Goal: Information Seeking & Learning: Learn about a topic

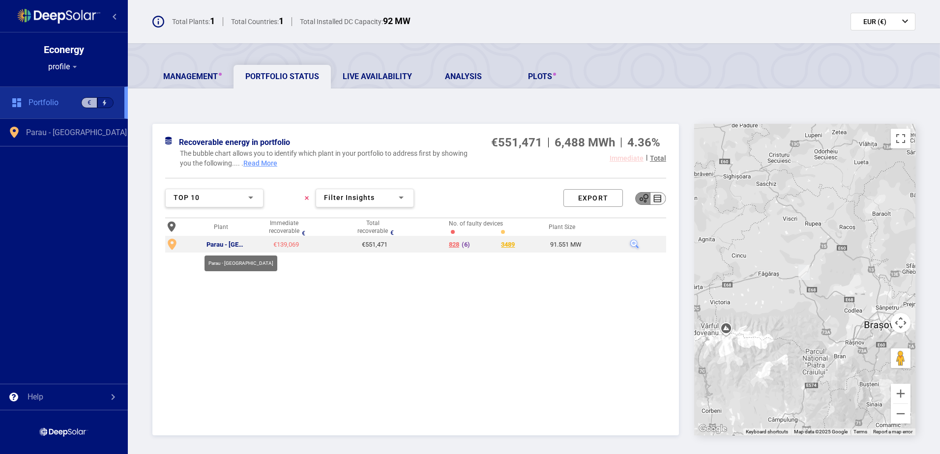
click at [233, 244] on div "Parau - [GEOGRAPHIC_DATA]" at bounding box center [226, 245] width 40 height 8
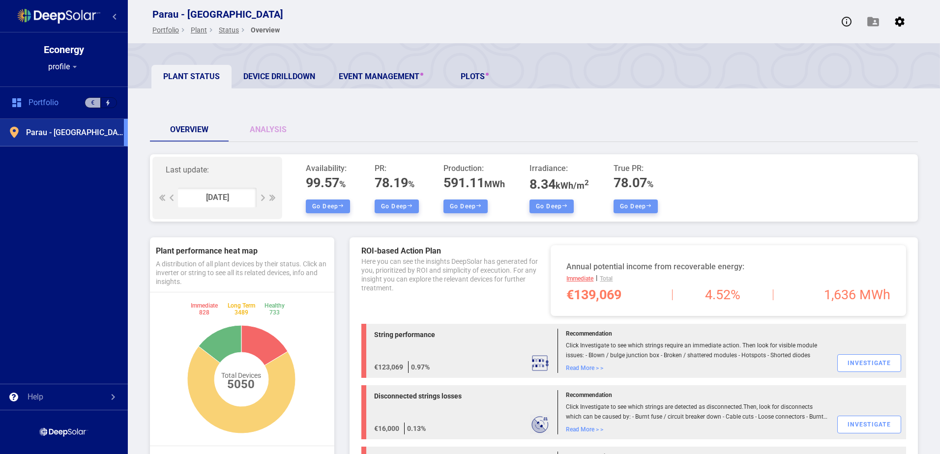
click at [391, 108] on div "Plant Status Device Drilldown Event Management PLOTS Overview Analysis Last upd…" at bounding box center [534, 432] width 812 height 778
click at [309, 104] on div "Plant Status Device Drilldown Event Management PLOTS Overview Analysis Last upd…" at bounding box center [534, 432] width 812 height 778
click at [373, 108] on div "Plant Status Device Drilldown Event Management PLOTS Overview Analysis Last upd…" at bounding box center [534, 432] width 812 height 778
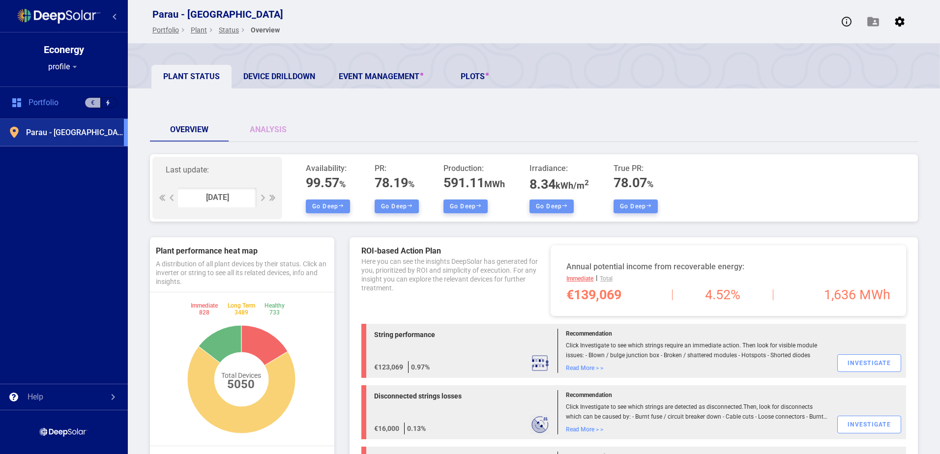
click at [419, 128] on div "Overview Analysis" at bounding box center [534, 130] width 768 height 24
click at [412, 129] on div "Overview Analysis" at bounding box center [534, 130] width 768 height 24
click at [318, 122] on div "Overview Analysis" at bounding box center [534, 130] width 768 height 24
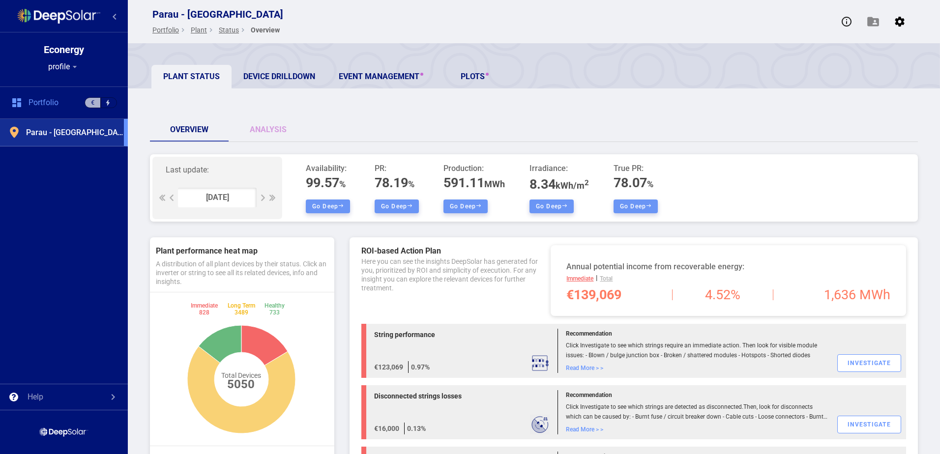
click at [309, 111] on div "Plant Status Device Drilldown Event Management PLOTS Overview Analysis Last upd…" at bounding box center [534, 432] width 812 height 778
click at [404, 119] on div "Overview Analysis" at bounding box center [534, 130] width 768 height 24
drag, startPoint x: 268, startPoint y: 132, endPoint x: 415, endPoint y: 127, distance: 146.6
click at [268, 132] on link "Analysis" at bounding box center [268, 130] width 79 height 24
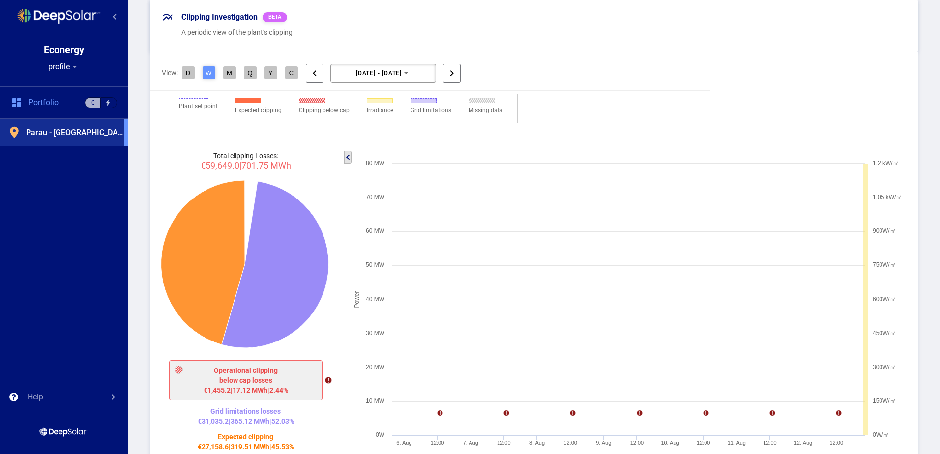
scroll to position [1382, 0]
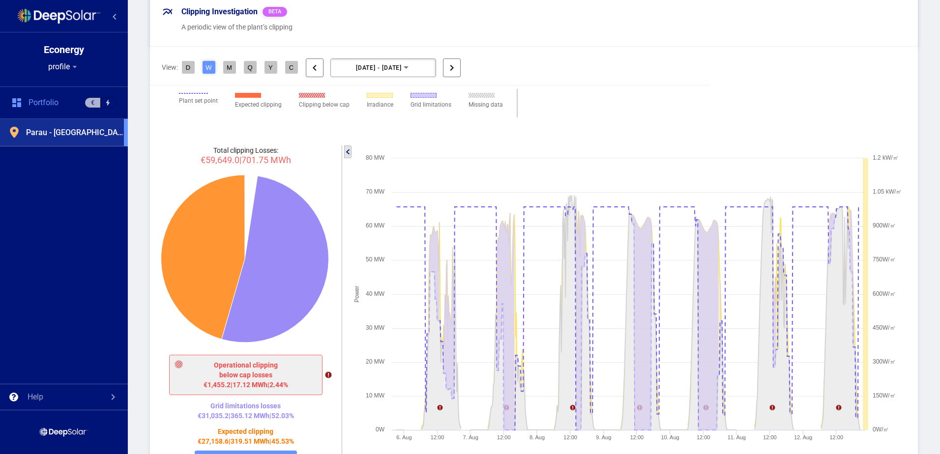
click at [696, 118] on div "Plant set point Expected clipping Clipping below cap Irradiance Grid limitation…" at bounding box center [534, 91] width 768 height 89
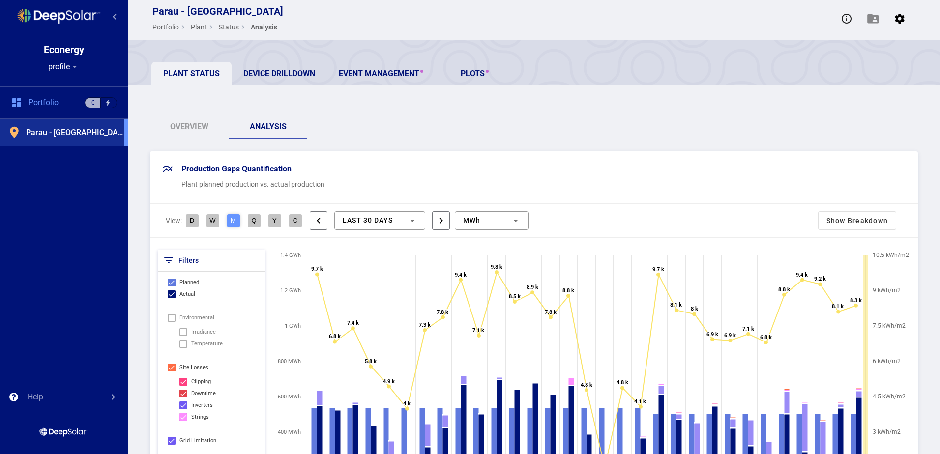
scroll to position [0, 0]
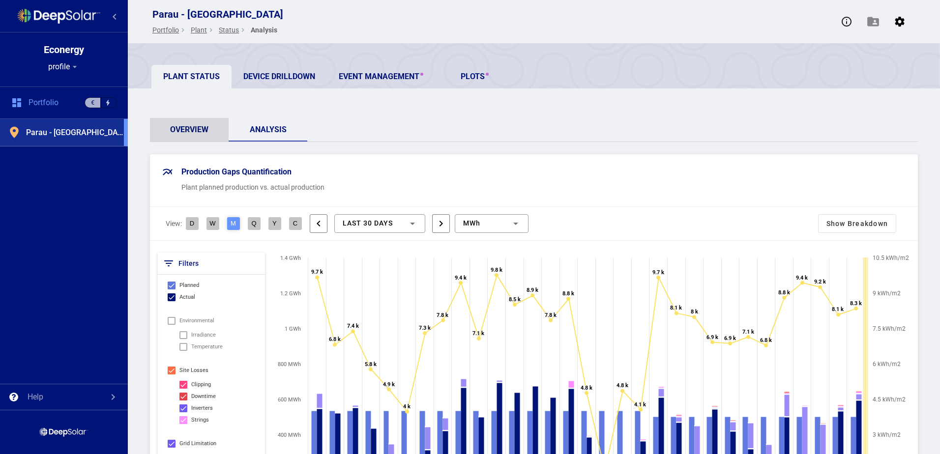
click at [187, 127] on link "Overview" at bounding box center [189, 130] width 79 height 24
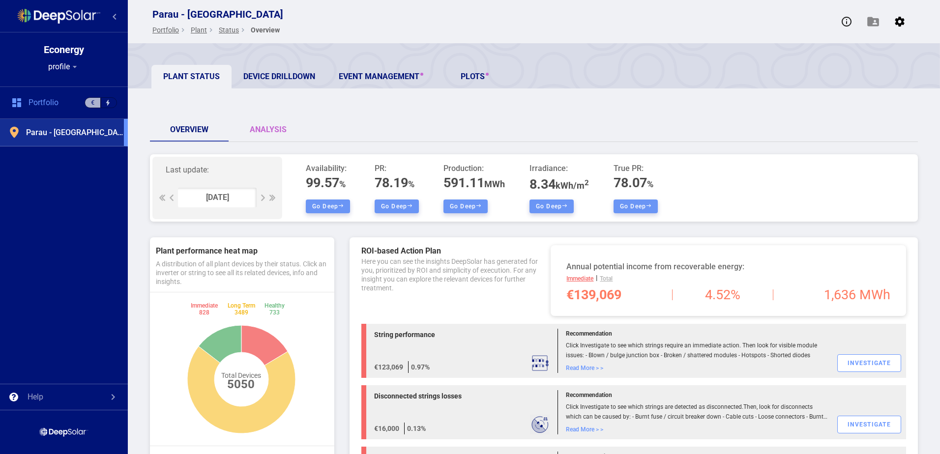
click at [260, 130] on link "Analysis" at bounding box center [268, 130] width 79 height 24
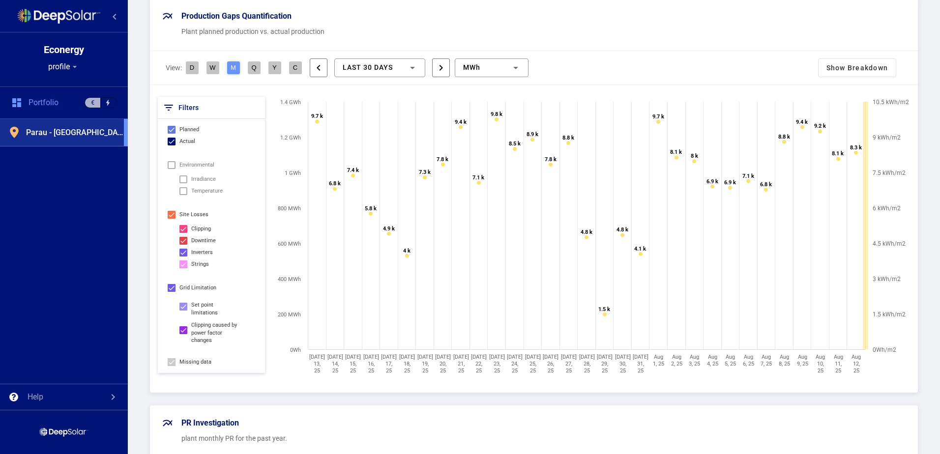
scroll to position [147, 0]
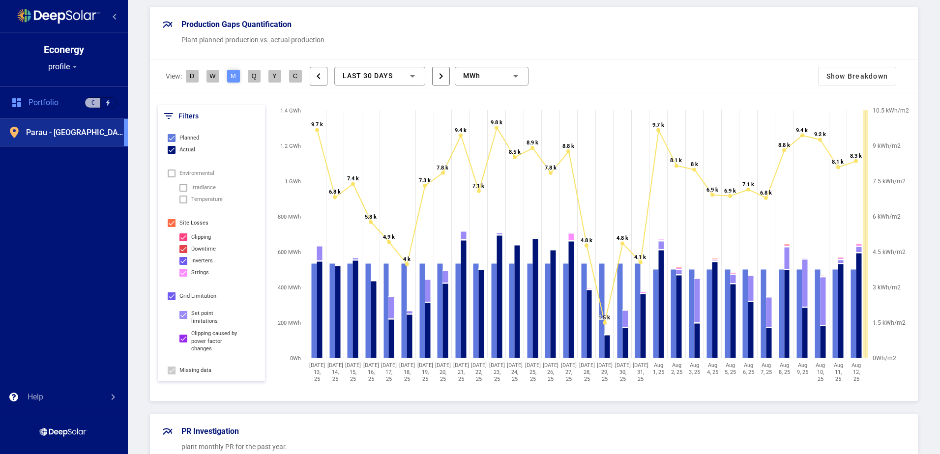
click at [576, 68] on div "View: D W M Q Y C chevron_left last 30 Days chevron_right MWh Show Breakdown" at bounding box center [534, 76] width 768 height 34
click at [575, 74] on div "View: D W M Q Y C chevron_left last 30 Days chevron_right MWh Show Breakdown" at bounding box center [534, 76] width 768 height 34
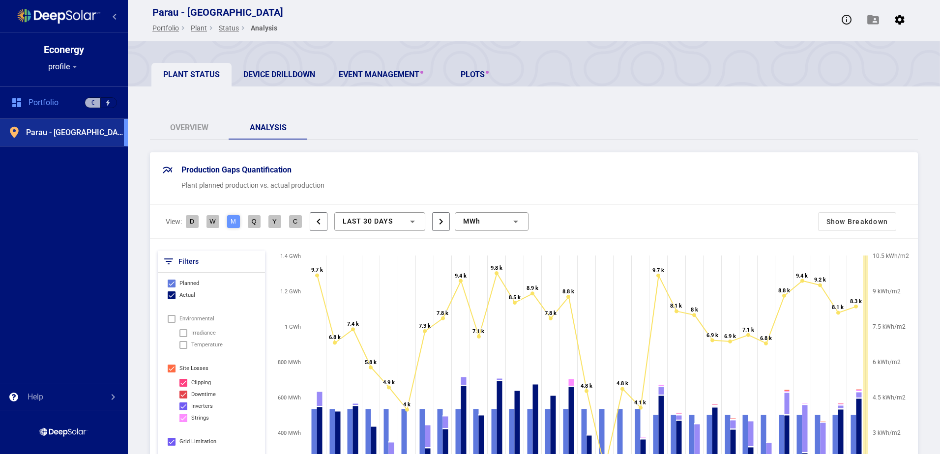
scroll to position [0, 0]
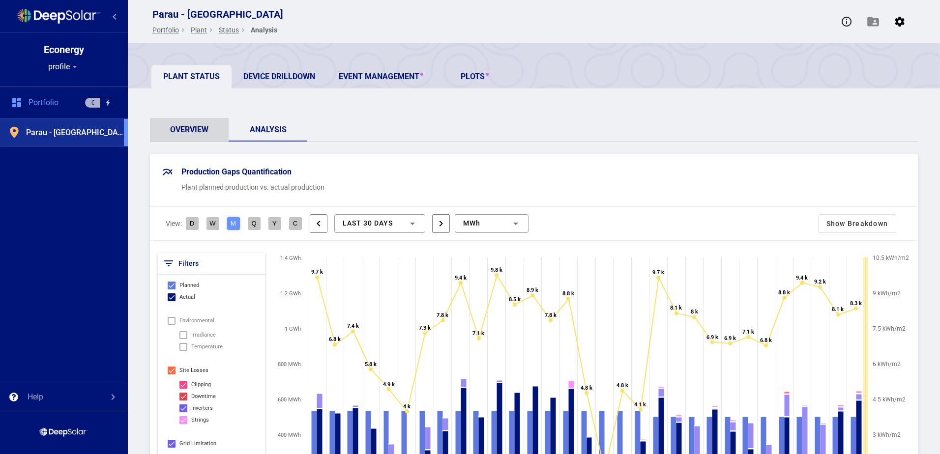
click at [194, 130] on link "Overview" at bounding box center [189, 130] width 79 height 24
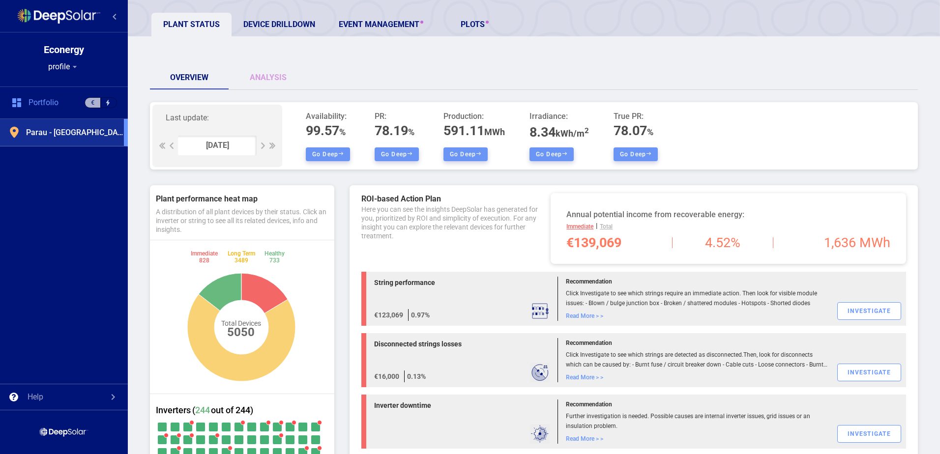
scroll to position [49, 0]
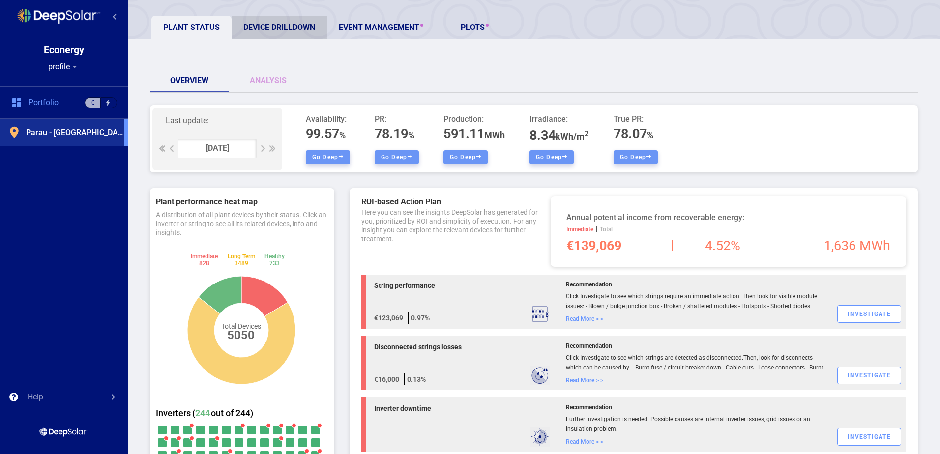
click at [277, 22] on link "Device Drilldown" at bounding box center [279, 28] width 95 height 24
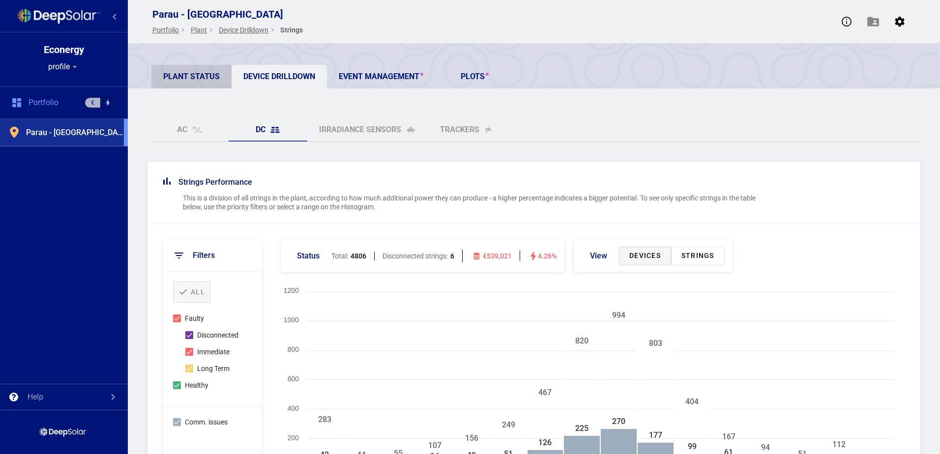
click at [179, 73] on link "Plant Status" at bounding box center [191, 77] width 80 height 24
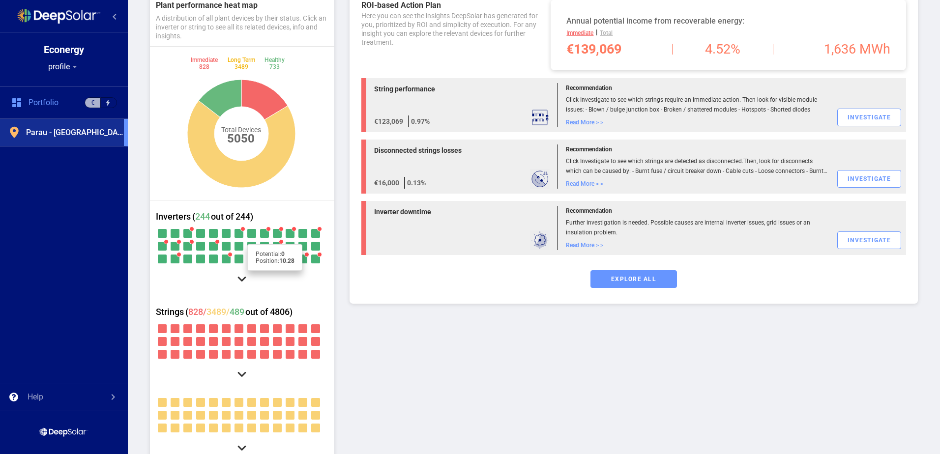
scroll to position [367, 0]
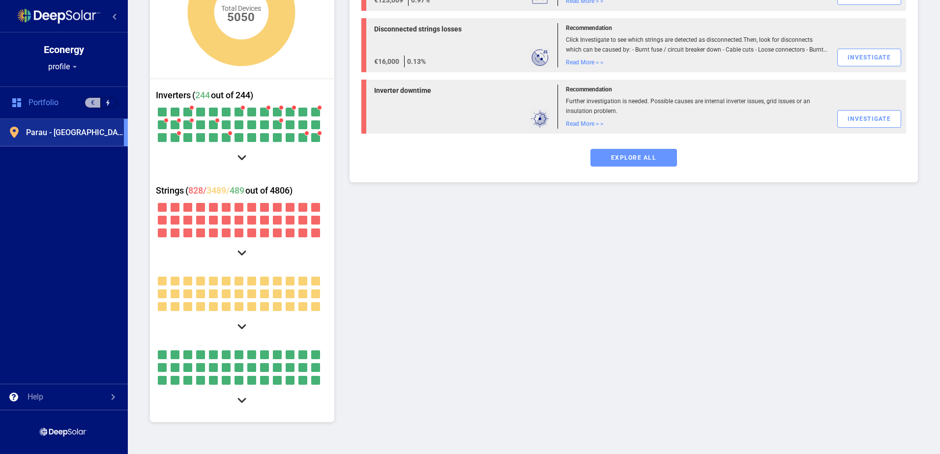
click at [239, 253] on div at bounding box center [242, 253] width 18 height 18
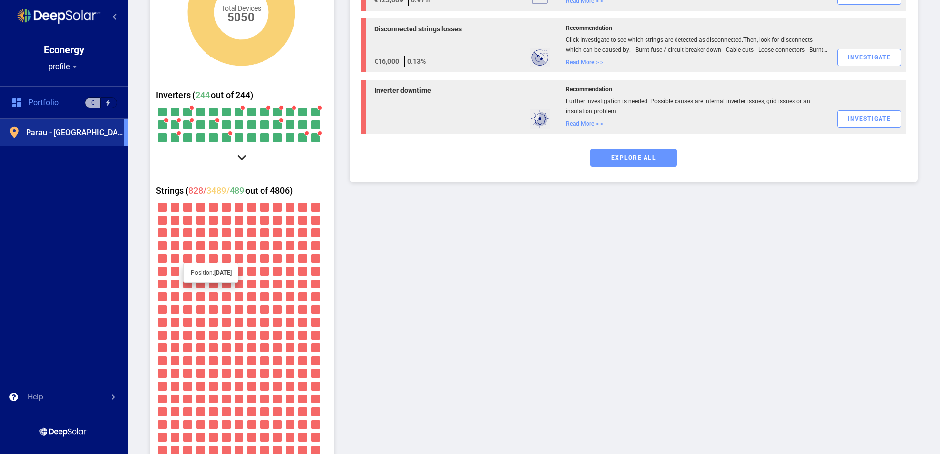
click at [187, 259] on div at bounding box center [187, 258] width 9 height 9
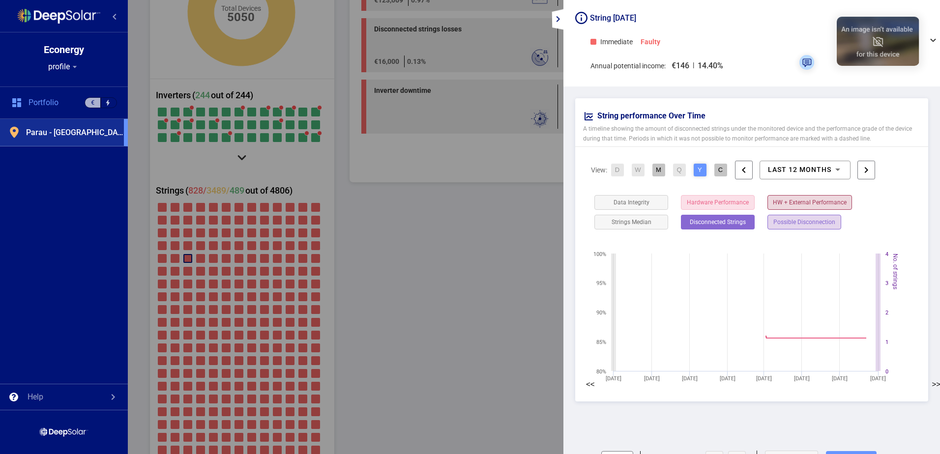
click at [557, 18] on mat-icon "expand_more" at bounding box center [558, 19] width 12 height 12
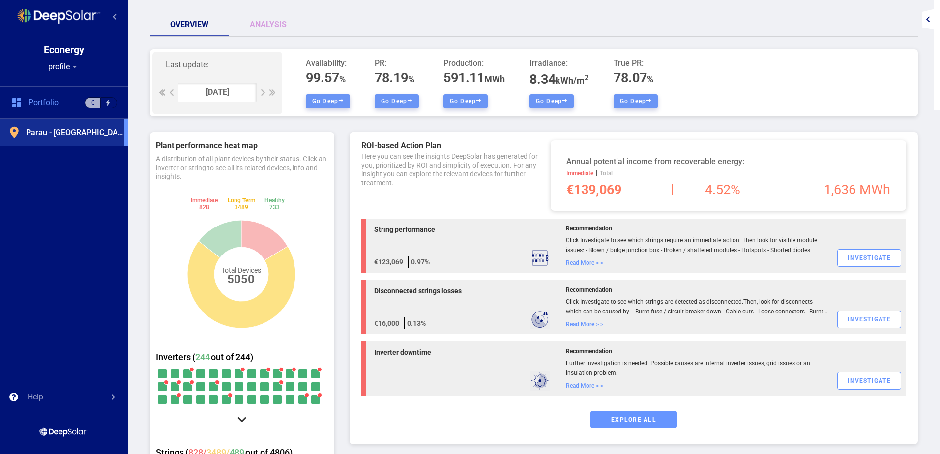
scroll to position [23, 0]
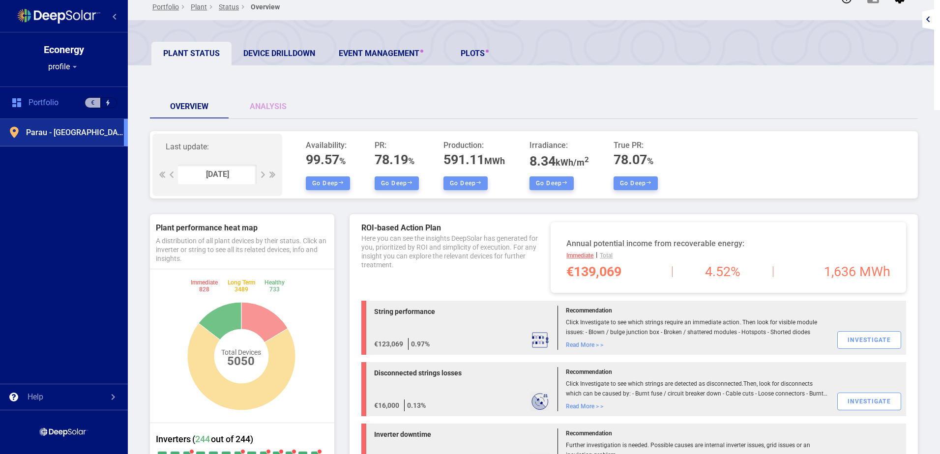
click at [296, 58] on link "Device Drilldown" at bounding box center [279, 54] width 95 height 24
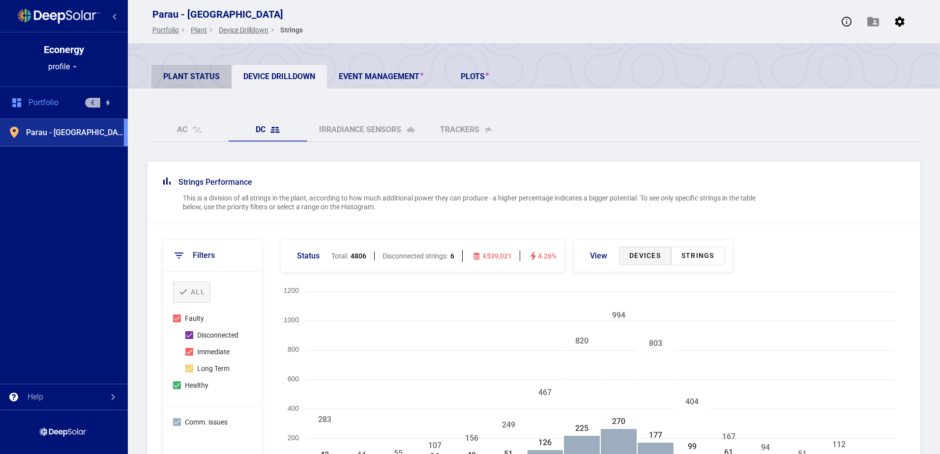
click at [191, 75] on link "Plant Status" at bounding box center [191, 77] width 80 height 24
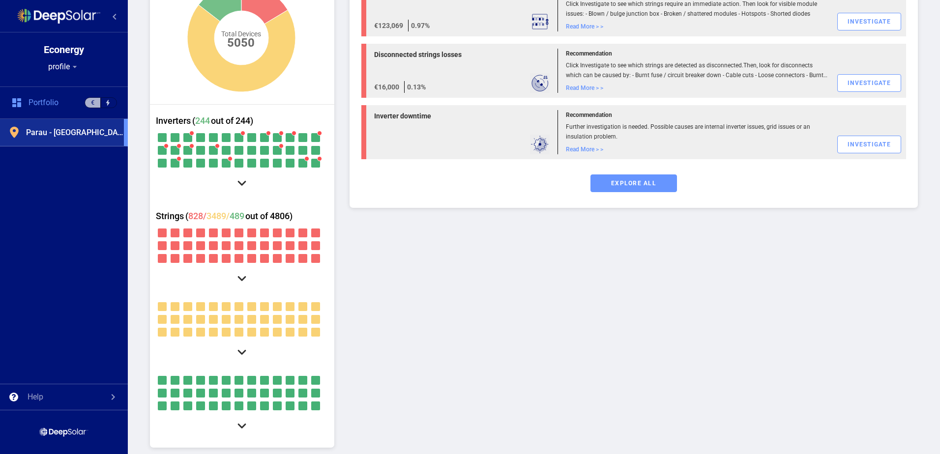
scroll to position [367, 0]
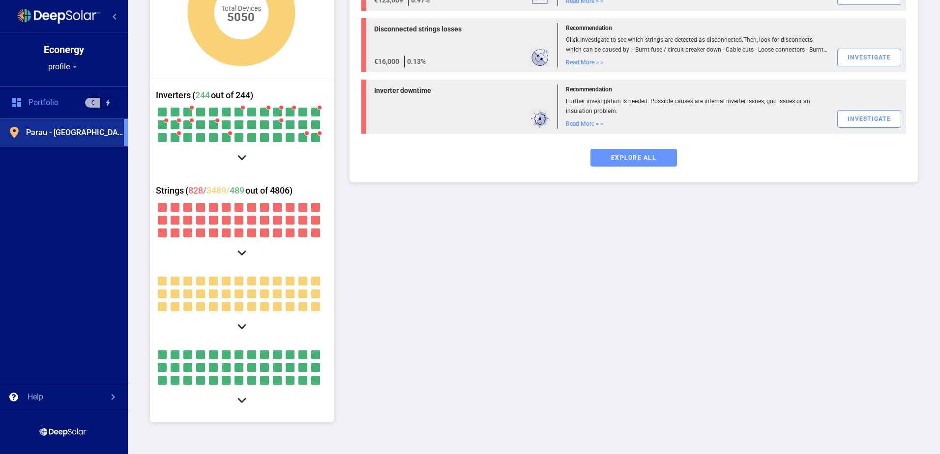
click at [240, 251] on div at bounding box center [242, 253] width 18 height 18
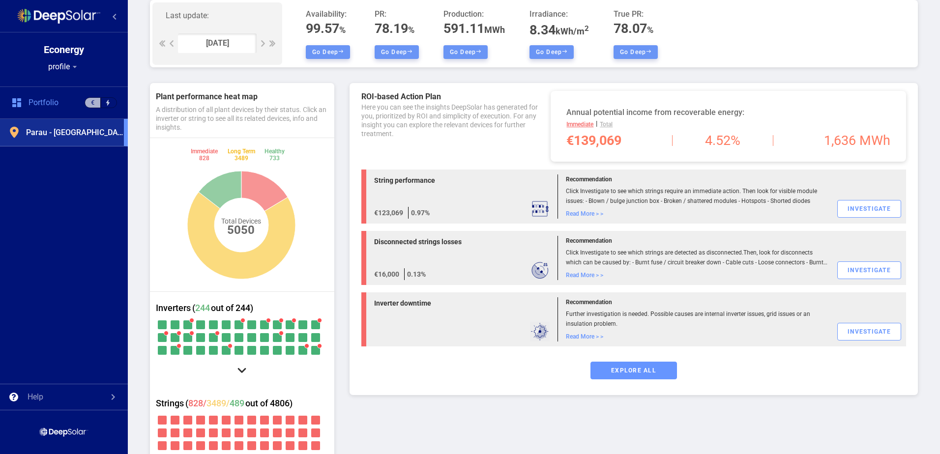
scroll to position [121, 0]
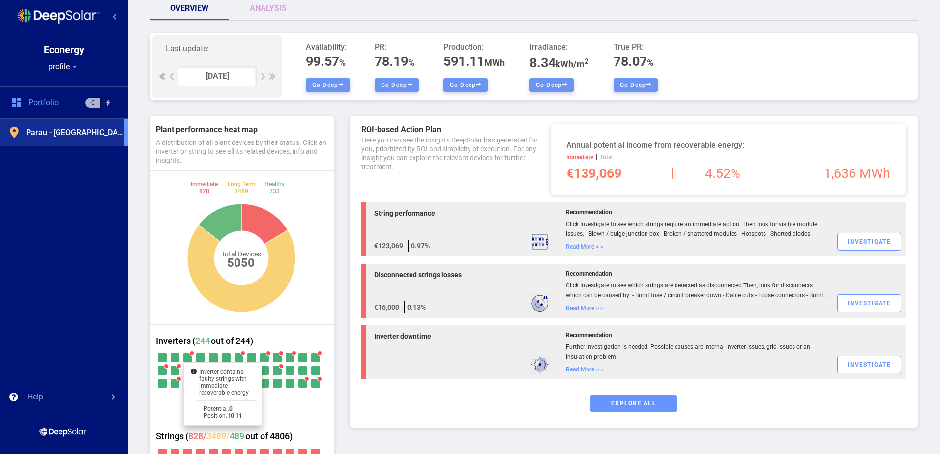
click at [187, 357] on div at bounding box center [187, 357] width 9 height 9
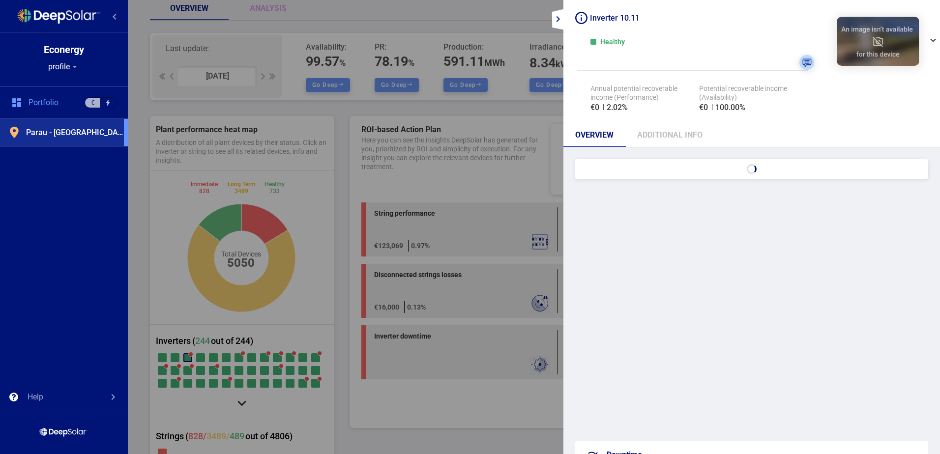
click at [562, 18] on mat-icon "expand_more" at bounding box center [558, 19] width 12 height 12
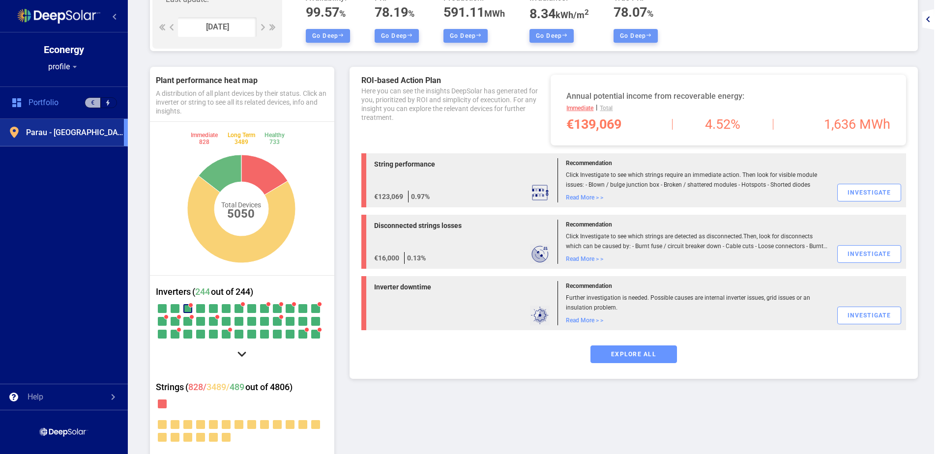
scroll to position [208, 0]
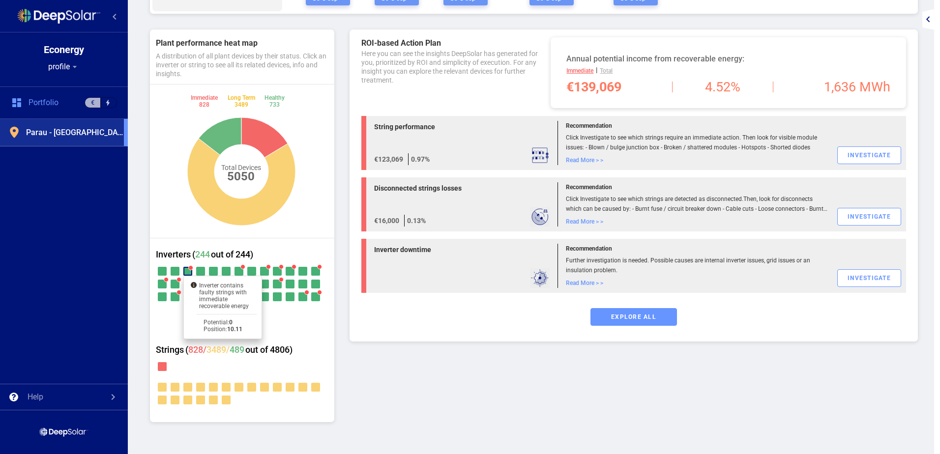
click at [188, 269] on div at bounding box center [187, 271] width 9 height 9
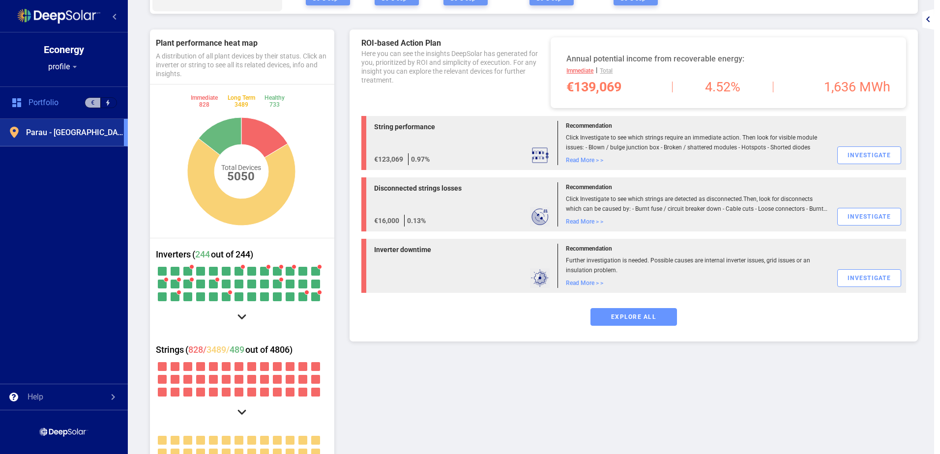
click at [141, 294] on div "Last update: [DATE] Availability: 99.57 % Go deep PR: 78.19 % Go deep Productio…" at bounding box center [534, 279] width 812 height 667
